Goal: Navigation & Orientation: Find specific page/section

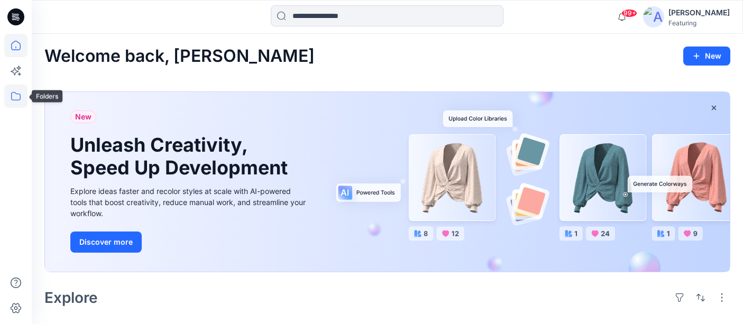
click at [13, 95] on icon at bounding box center [15, 96] width 23 height 23
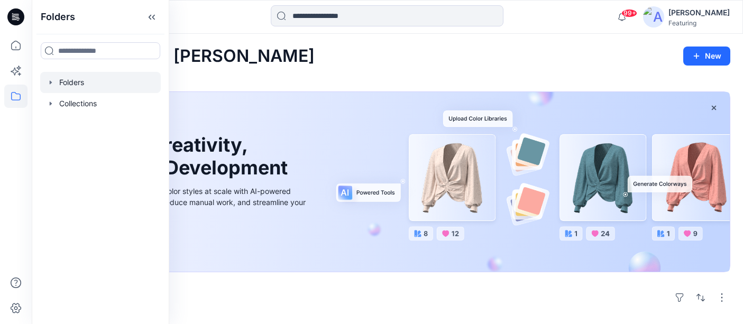
click at [77, 79] on div at bounding box center [100, 82] width 121 height 21
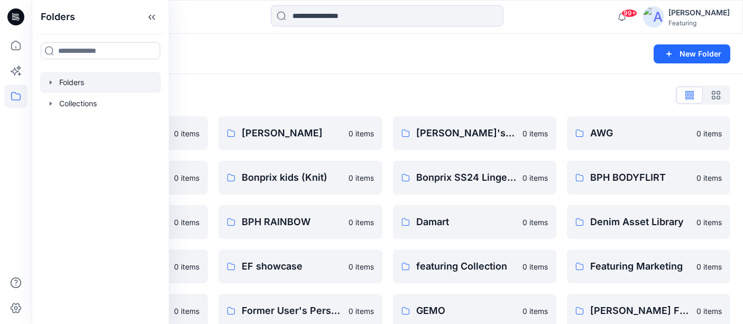
click at [207, 65] on div "Folders New Folder" at bounding box center [388, 54] width 712 height 40
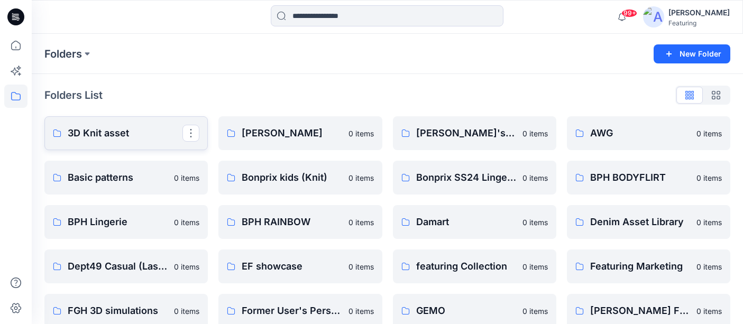
click at [140, 129] on p "3D Knit asset" at bounding box center [125, 133] width 115 height 15
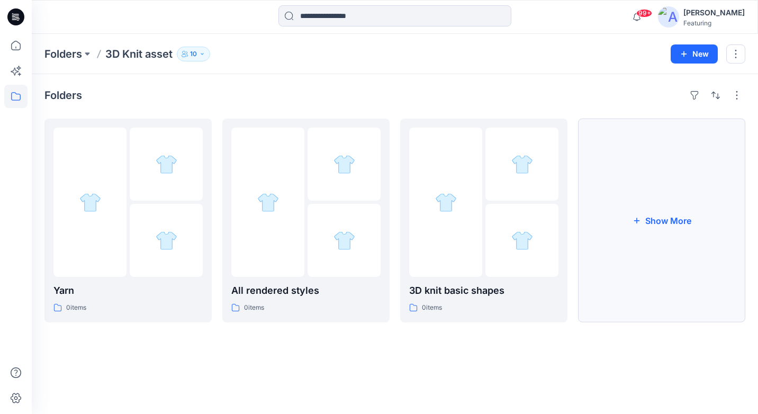
click at [614, 166] on button "Show More" at bounding box center [661, 221] width 167 height 204
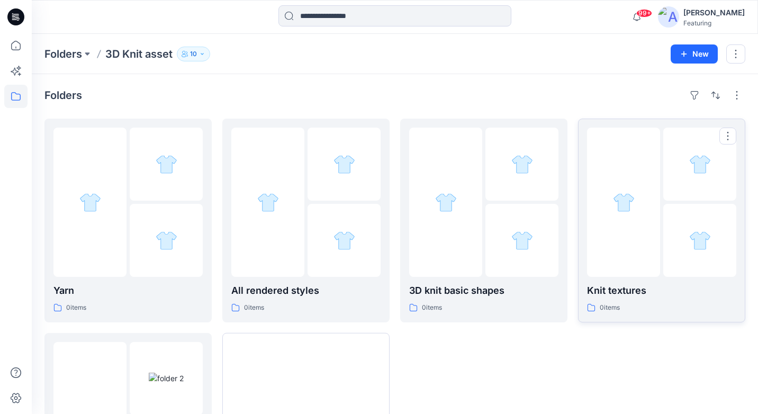
click at [613, 186] on div at bounding box center [623, 202] width 73 height 149
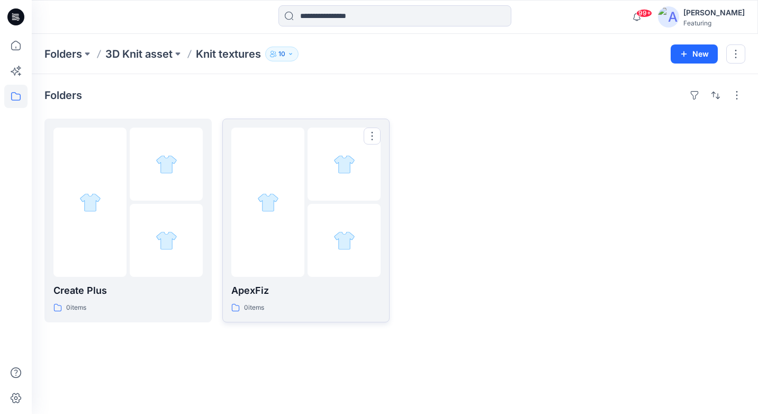
click at [259, 186] on div at bounding box center [267, 202] width 73 height 149
click at [188, 168] on div at bounding box center [166, 164] width 73 height 73
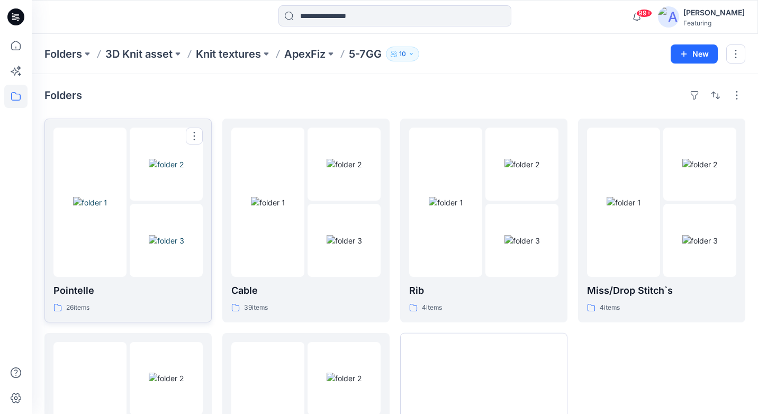
click at [129, 182] on div at bounding box center [127, 202] width 149 height 149
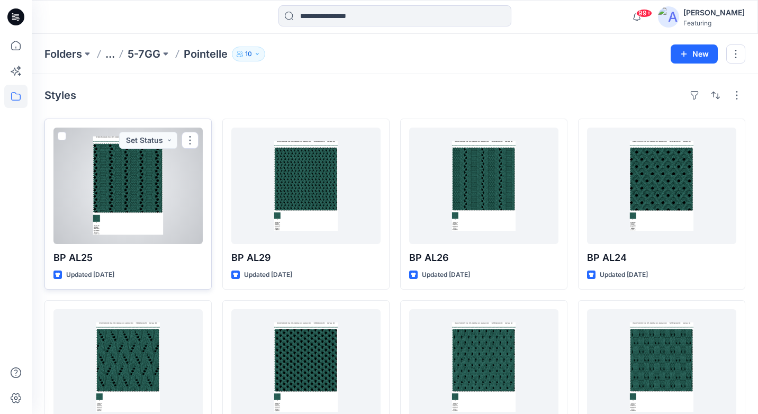
click at [118, 167] on div at bounding box center [127, 186] width 149 height 116
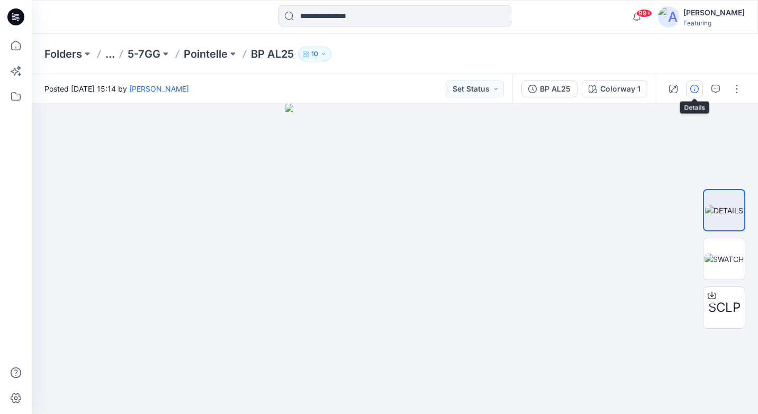
click at [696, 91] on icon "button" at bounding box center [694, 89] width 8 height 8
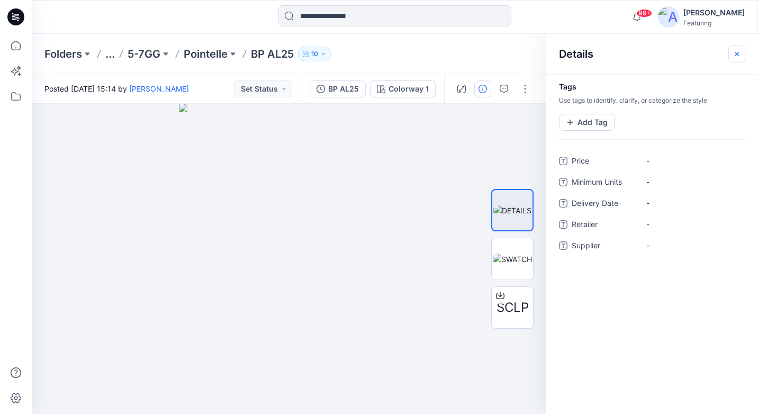
click at [736, 56] on icon "button" at bounding box center [736, 54] width 8 height 8
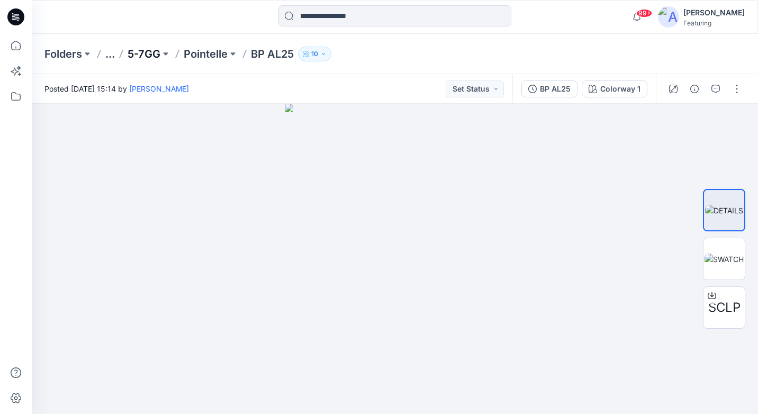
click at [145, 54] on p "5-7GG" at bounding box center [144, 54] width 33 height 15
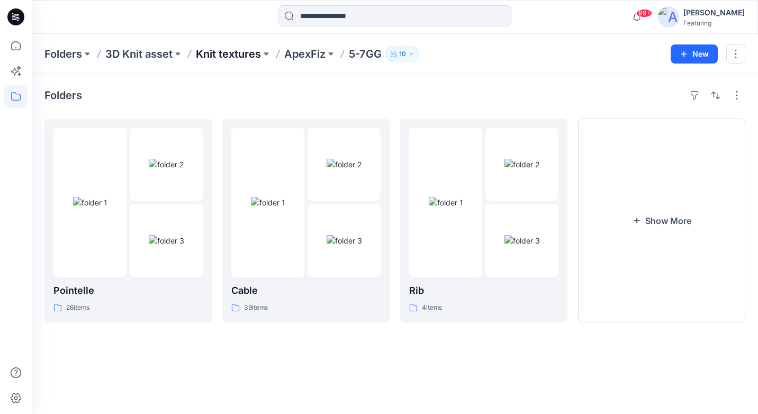
click at [222, 57] on p "Knit textures" at bounding box center [228, 54] width 65 height 15
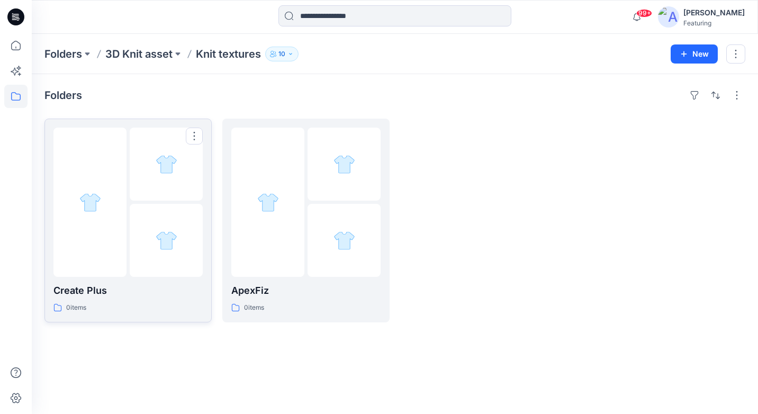
click at [126, 260] on div at bounding box center [89, 202] width 73 height 149
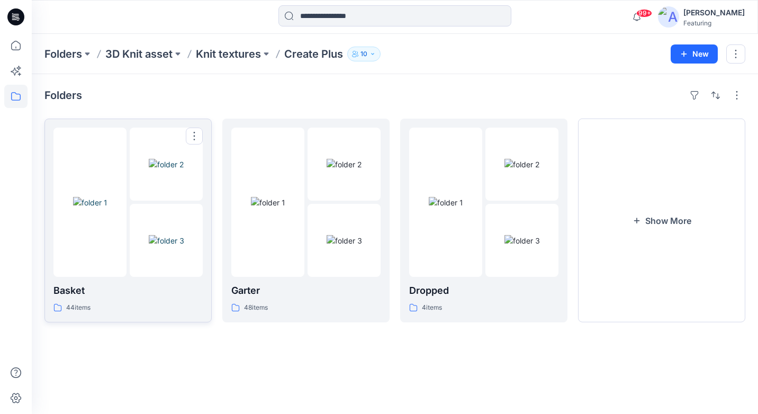
click at [157, 164] on img at bounding box center [166, 164] width 35 height 11
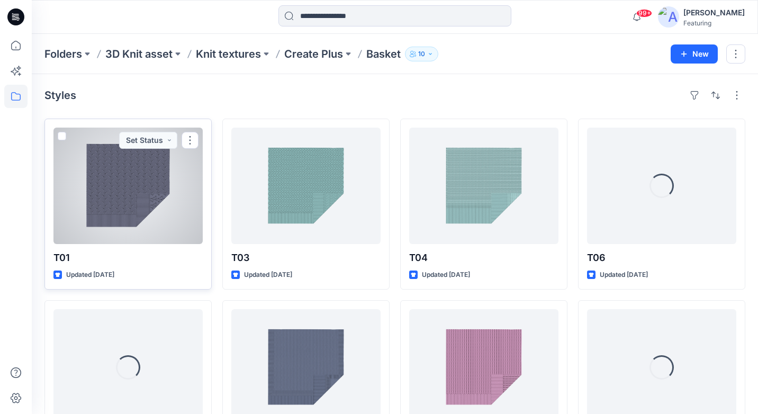
click at [160, 178] on div at bounding box center [127, 186] width 149 height 116
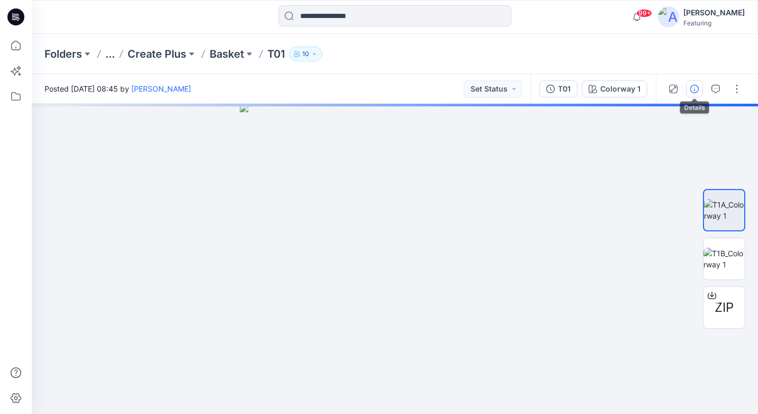
click at [696, 86] on icon "button" at bounding box center [694, 89] width 8 height 8
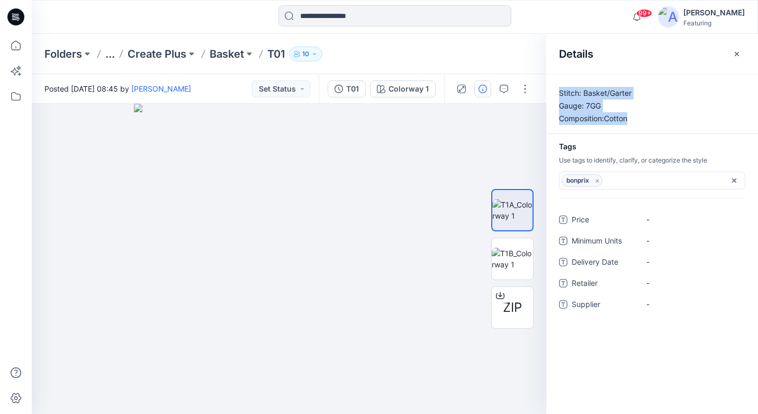
drag, startPoint x: 561, startPoint y: 94, endPoint x: 630, endPoint y: 113, distance: 71.4
click at [630, 113] on p "Stitch: Basket/Garter Gauge: 7GG Composition:Cotton" at bounding box center [652, 106] width 212 height 38
click at [656, 222] on span "-" at bounding box center [692, 219] width 92 height 11
click at [675, 242] on Units "-" at bounding box center [692, 240] width 92 height 11
click at [669, 264] on Date "-" at bounding box center [692, 261] width 92 height 11
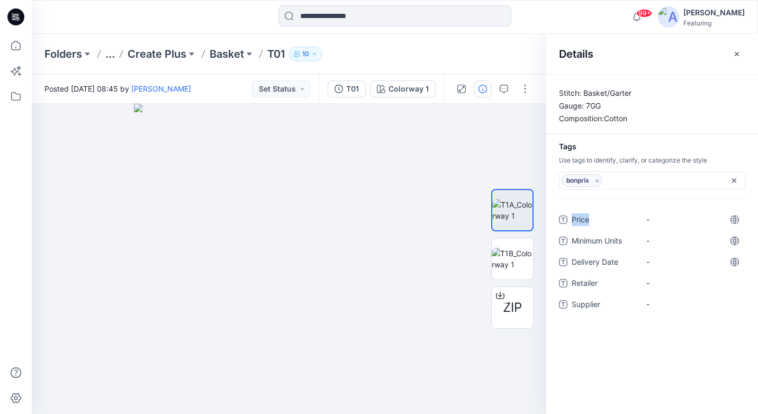
drag, startPoint x: 589, startPoint y: 221, endPoint x: 574, endPoint y: 221, distance: 15.9
click at [574, 221] on span "Price" at bounding box center [602, 220] width 63 height 15
click at [737, 56] on icon "button" at bounding box center [736, 54] width 8 height 8
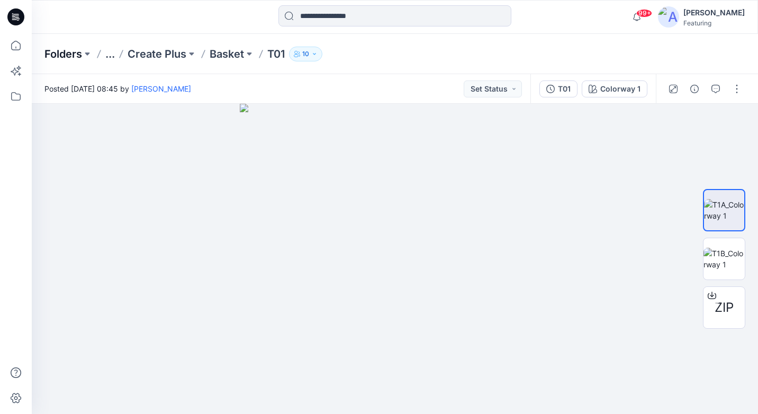
click at [62, 57] on p "Folders" at bounding box center [63, 54] width 38 height 15
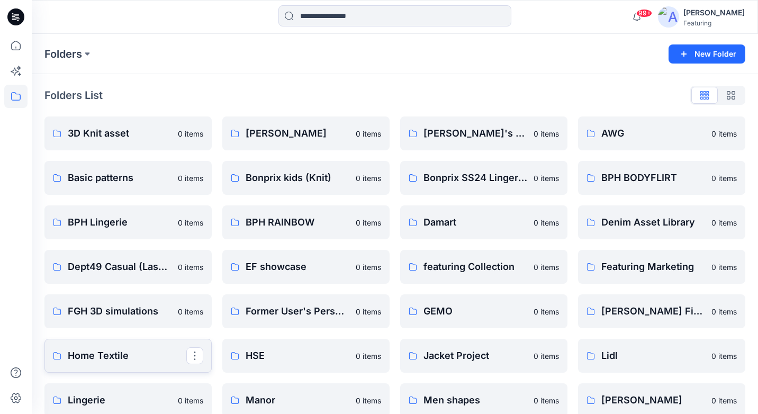
click at [171, 324] on p "Home Textile" at bounding box center [127, 355] width 119 height 15
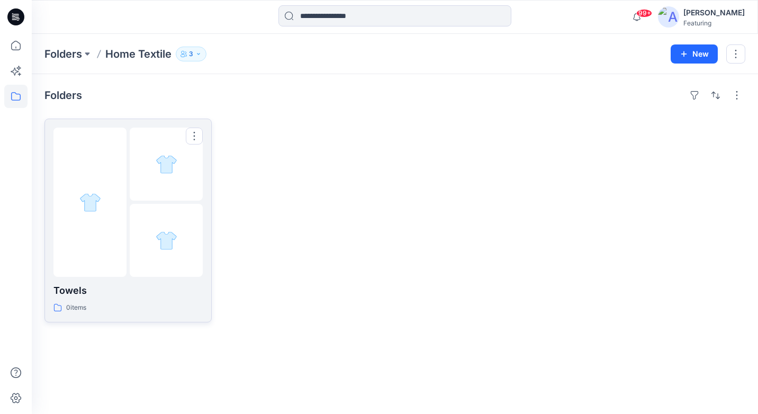
click at [117, 168] on div at bounding box center [89, 202] width 73 height 149
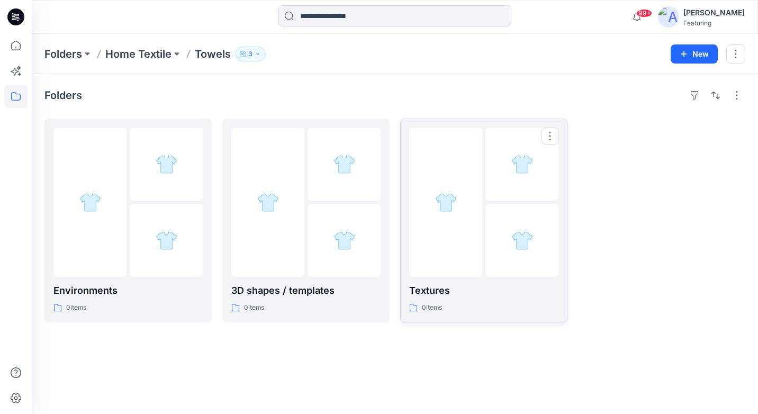
click at [451, 149] on div at bounding box center [445, 202] width 73 height 149
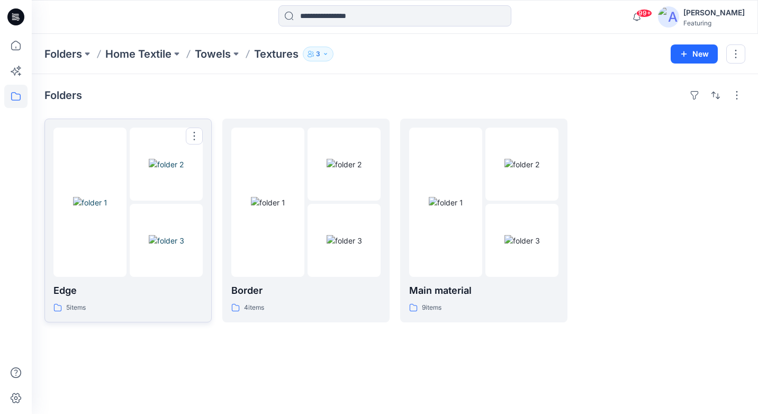
click at [114, 177] on div at bounding box center [89, 202] width 73 height 149
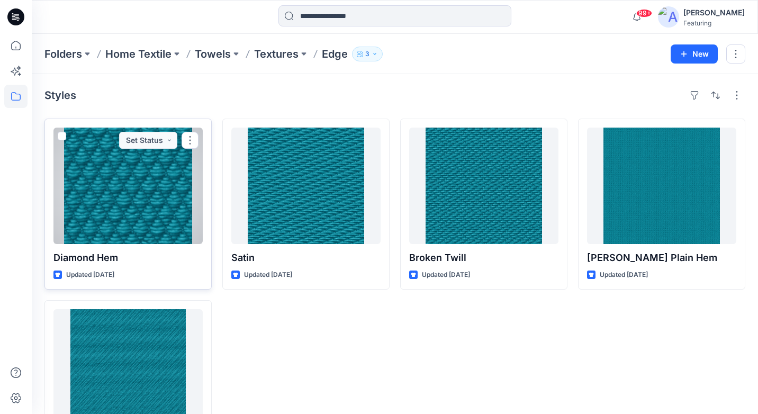
click at [144, 175] on div at bounding box center [127, 186] width 149 height 116
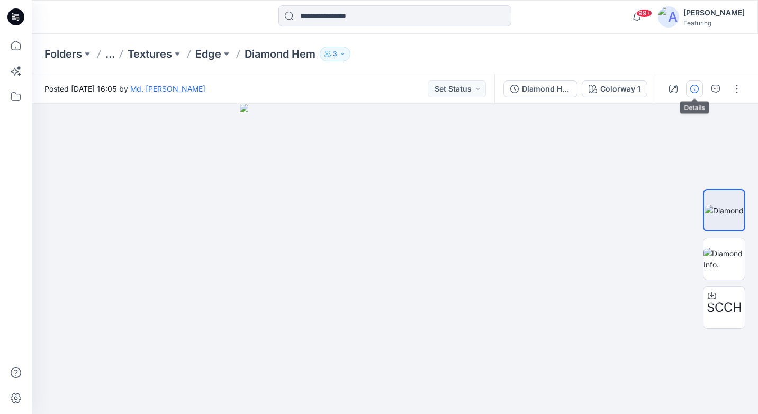
click at [701, 89] on button "button" at bounding box center [694, 88] width 17 height 17
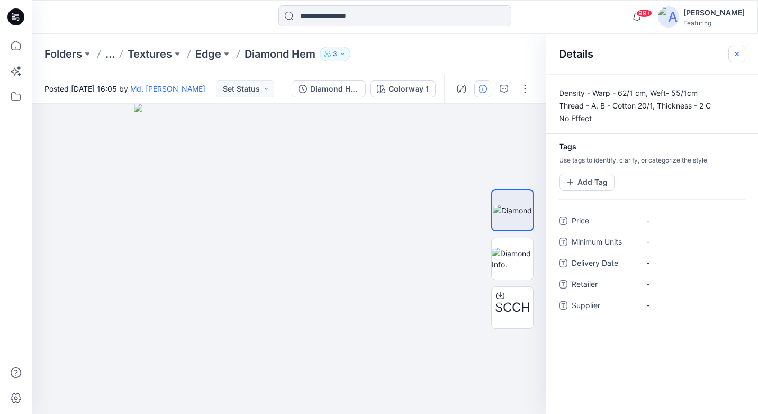
click at [738, 54] on icon "button" at bounding box center [736, 54] width 8 height 8
